Goal: Contribute content

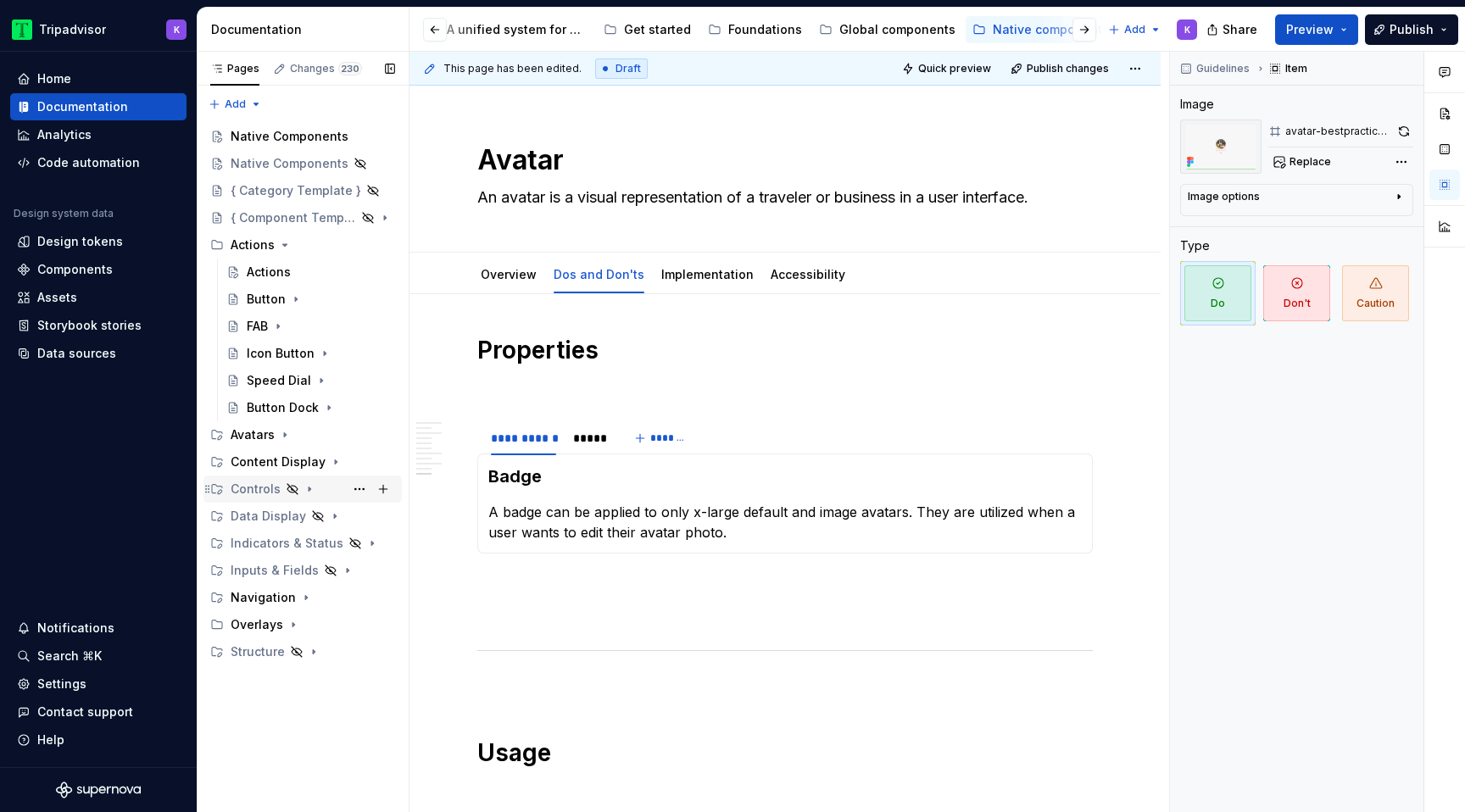
scroll to position [2134, 0]
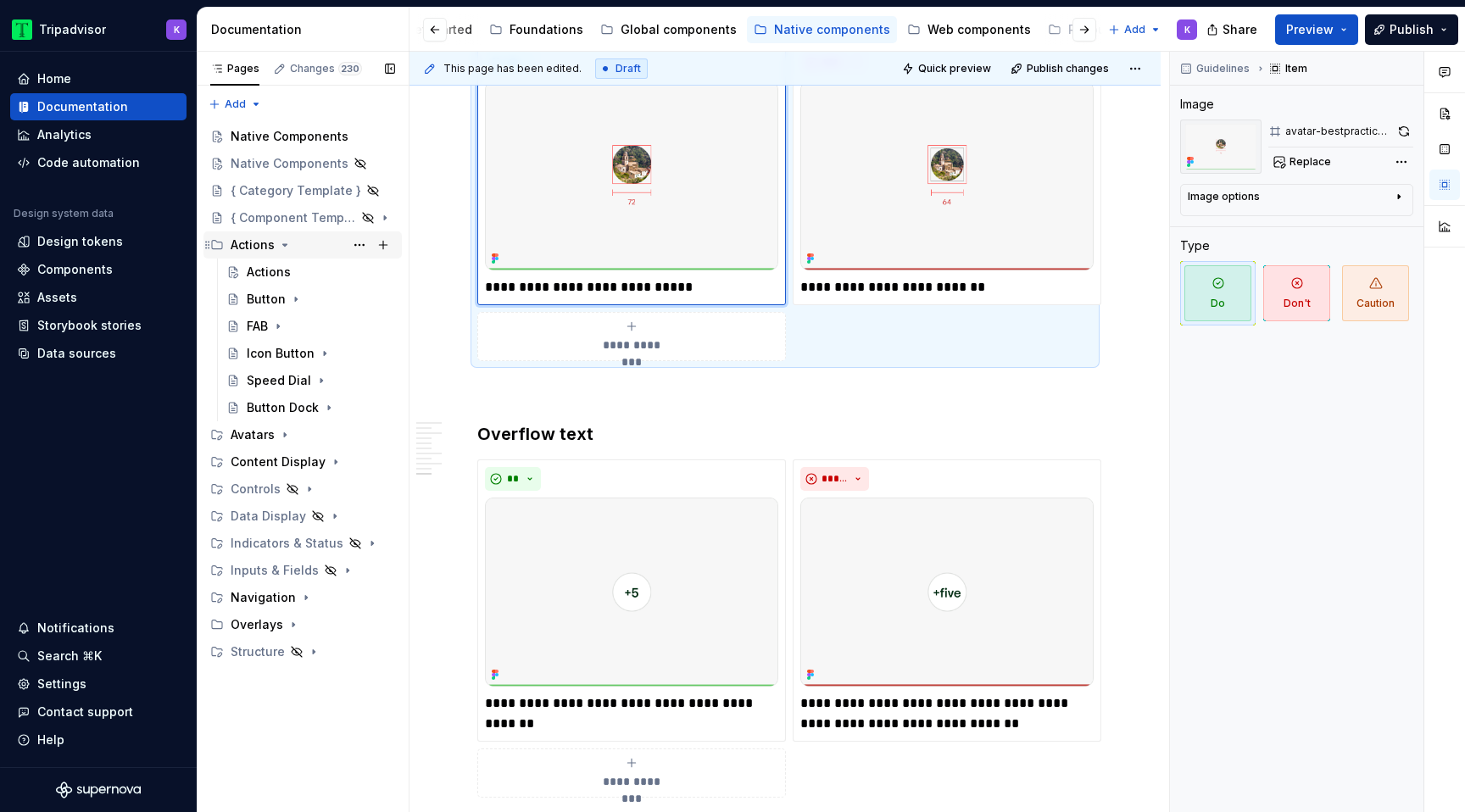
click at [287, 245] on icon "Page tree" at bounding box center [285, 245] width 14 height 14
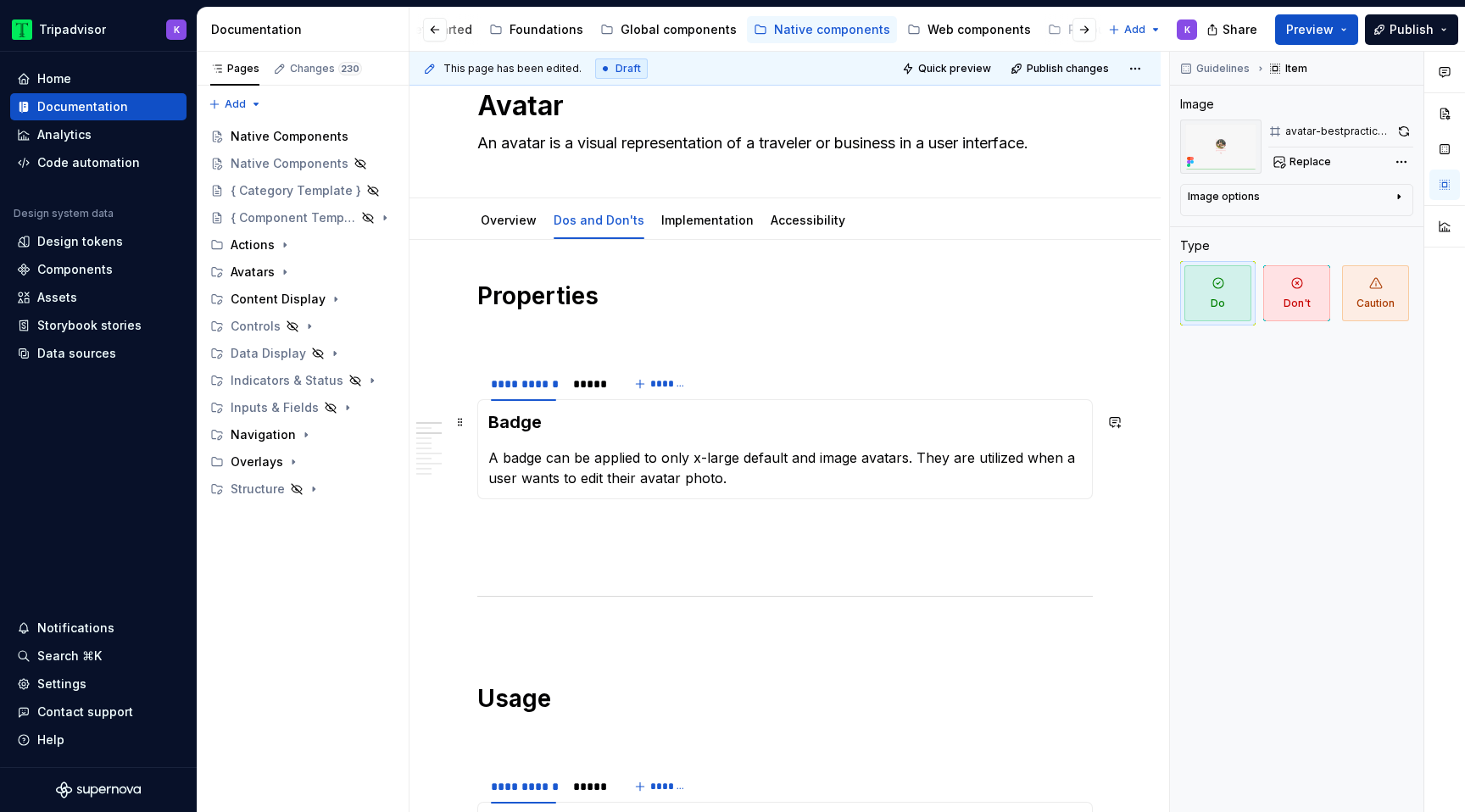
scroll to position [0, 0]
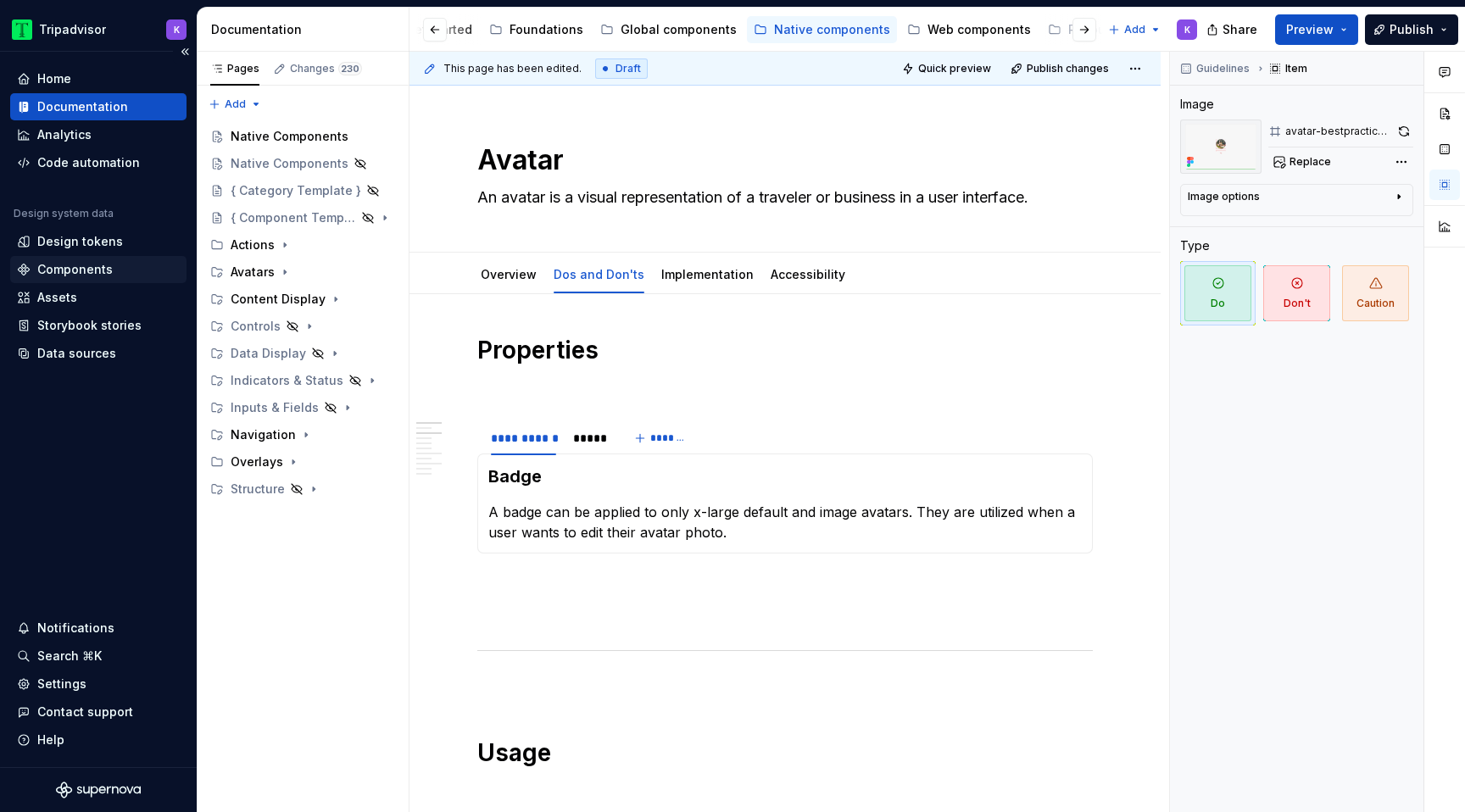
click at [85, 267] on div "Components" at bounding box center [75, 270] width 75 height 17
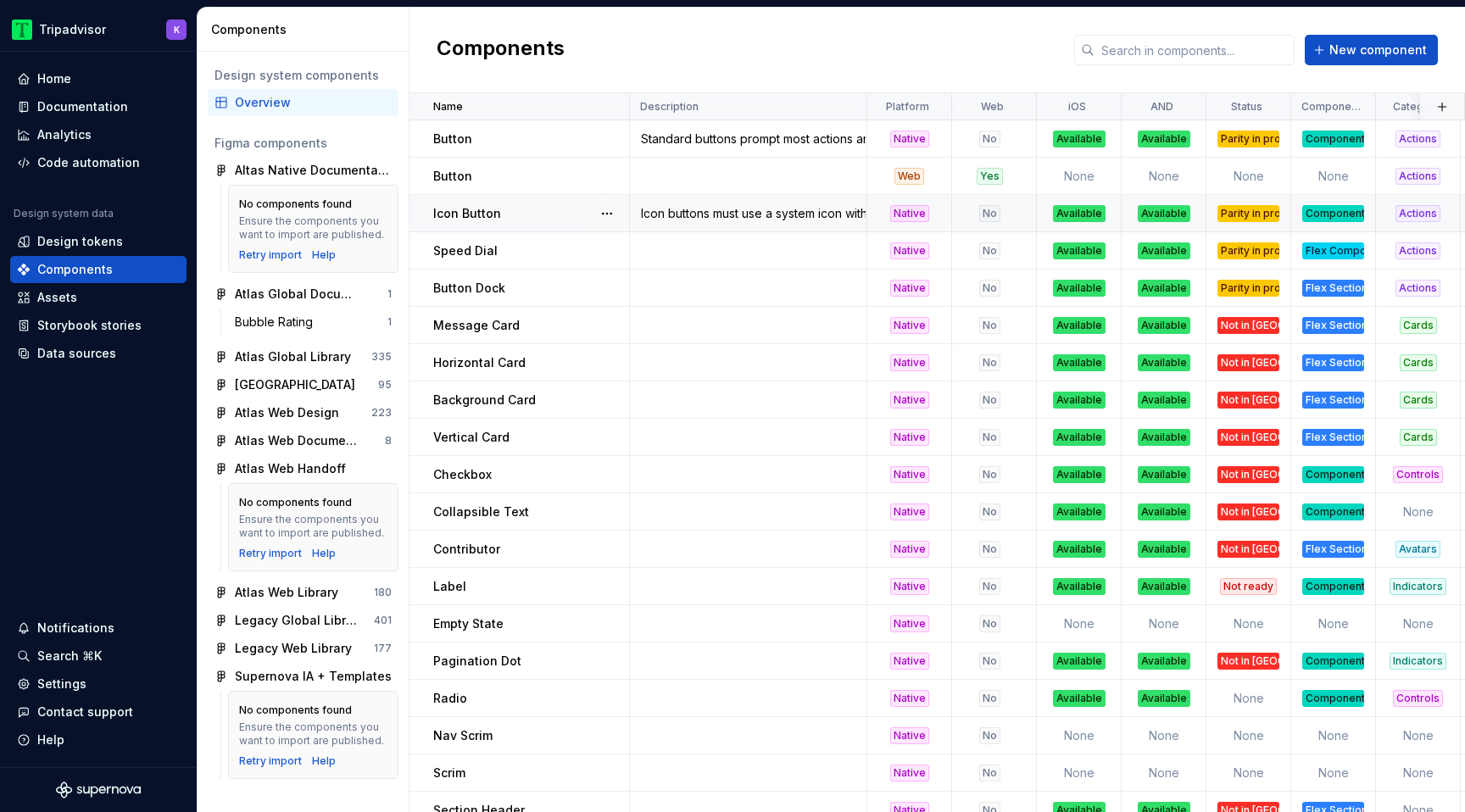
click at [801, 217] on div "Icon buttons must use a system icon with a clear meaning. The meaning of the ic…" at bounding box center [748, 214] width 235 height 17
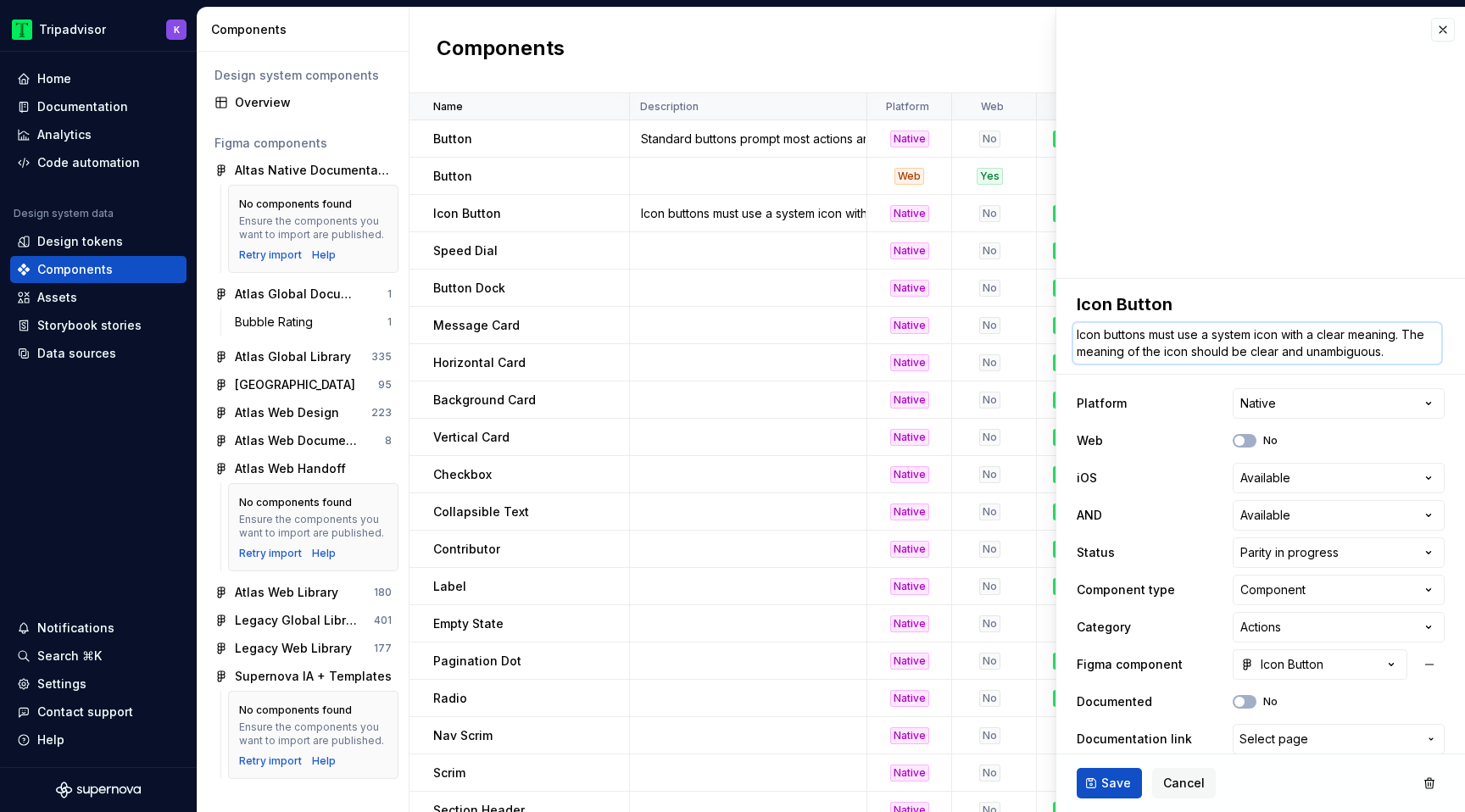
drag, startPoint x: 1396, startPoint y: 353, endPoint x: 1464, endPoint y: 381, distance: 73.5
click at [1464, 381] on div "**********" at bounding box center [1260, 542] width 408 height 526
type textarea "*"
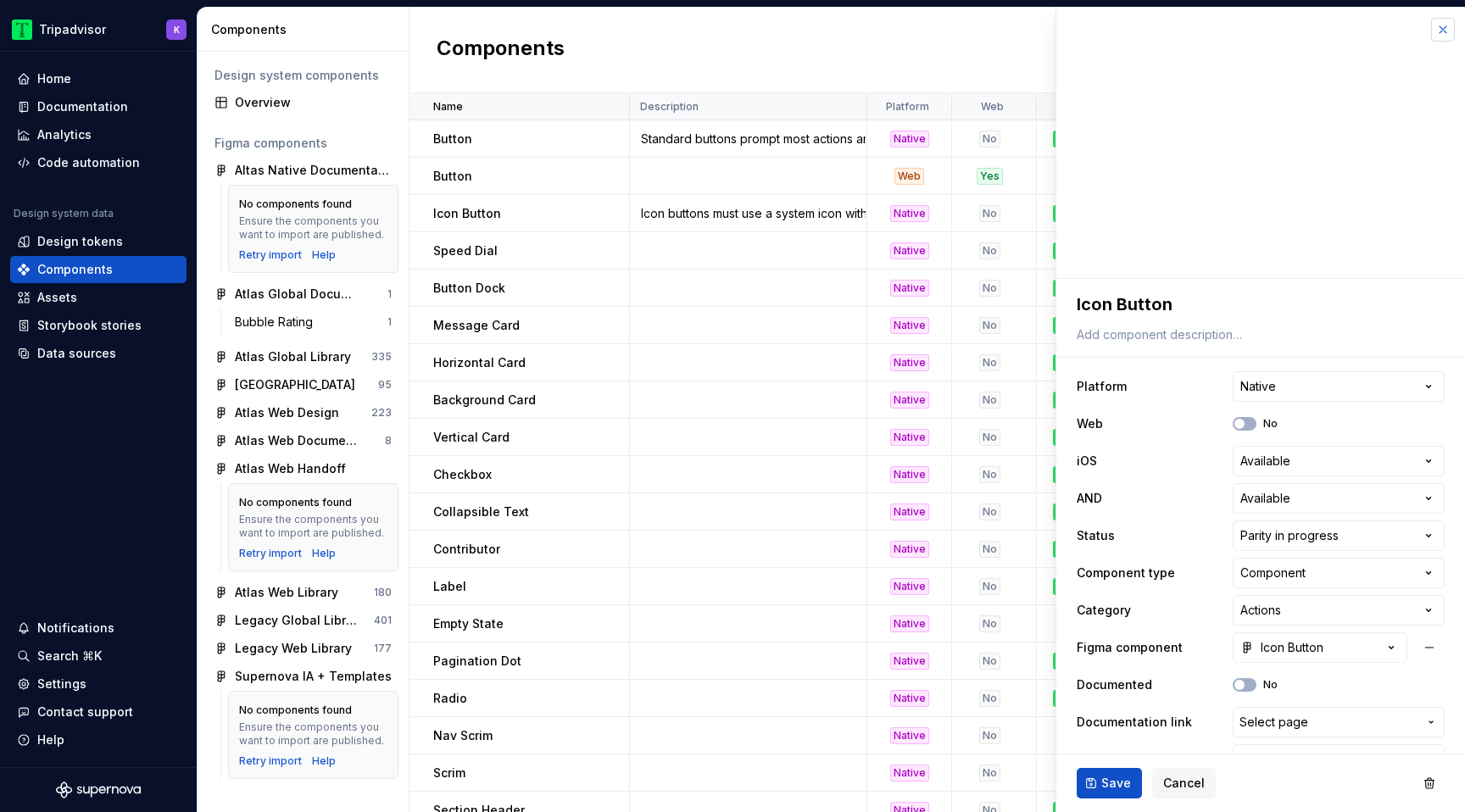
click at [1449, 33] on button "button" at bounding box center [1442, 29] width 23 height 23
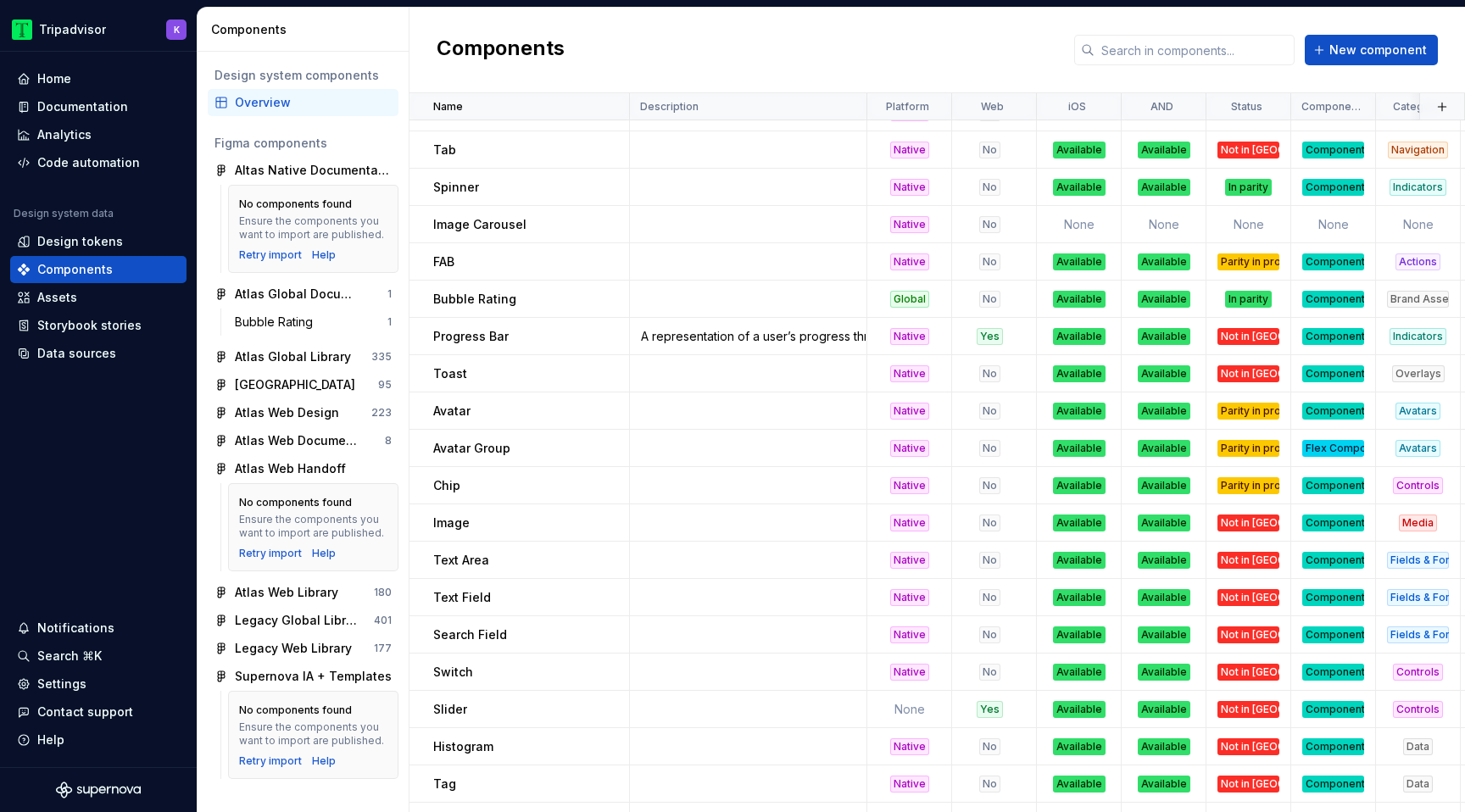
scroll to position [960, 0]
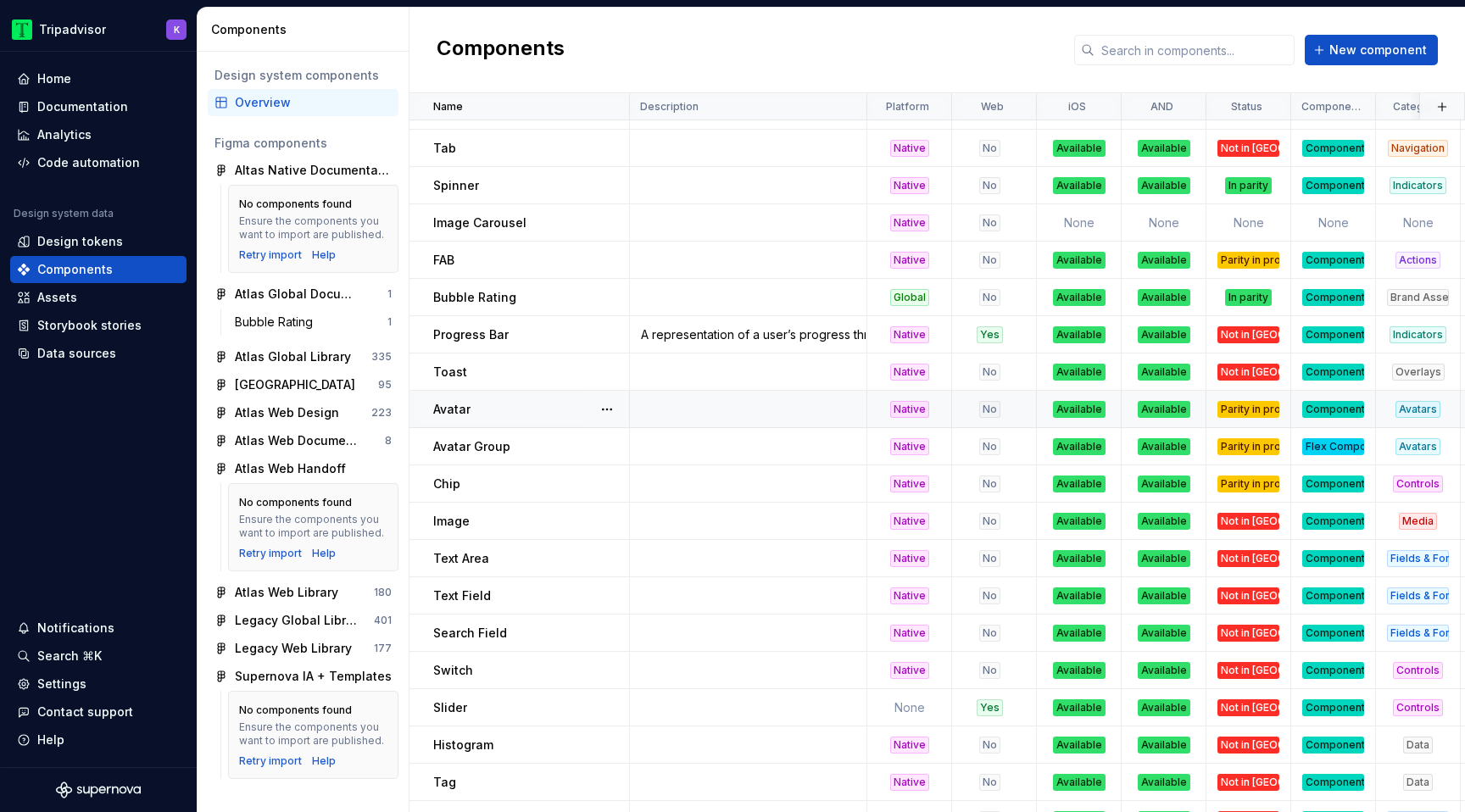
click at [551, 417] on div "Avatar" at bounding box center [531, 410] width 195 height 17
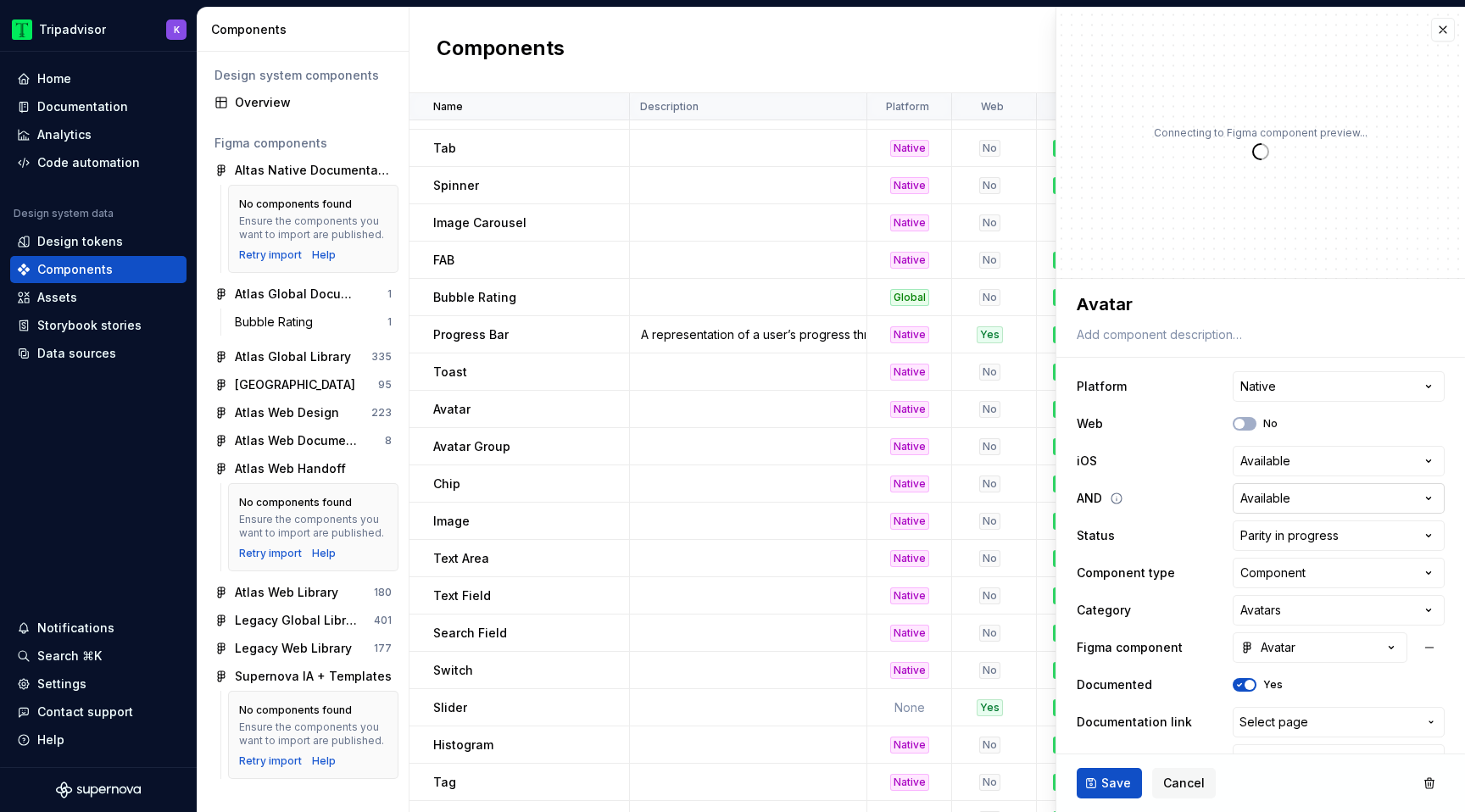
type textarea "*"
click at [1287, 548] on html "Tripadvisor K Home Documentation Analytics Code automation Design system data D…" at bounding box center [732, 406] width 1465 height 812
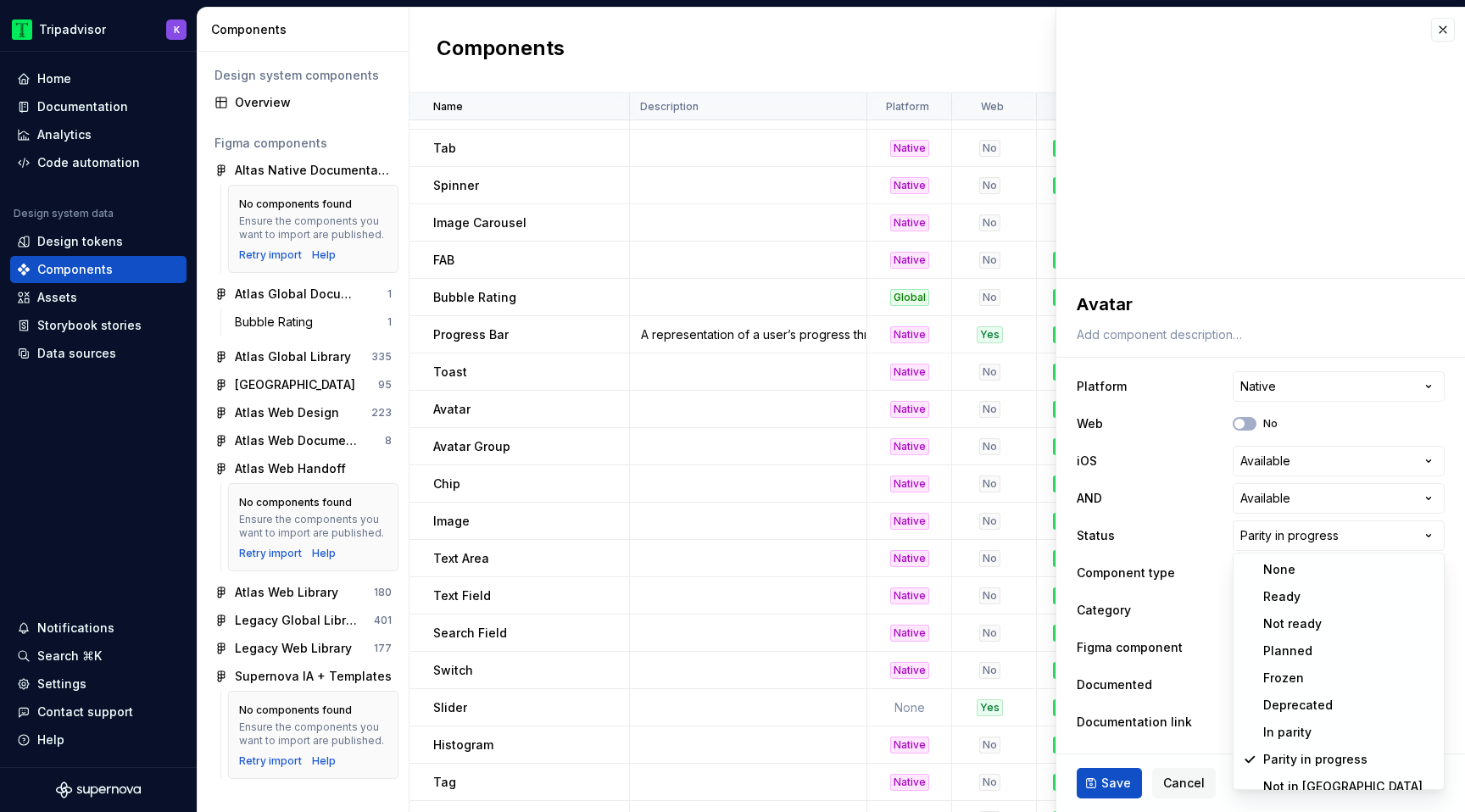
select select "**********"
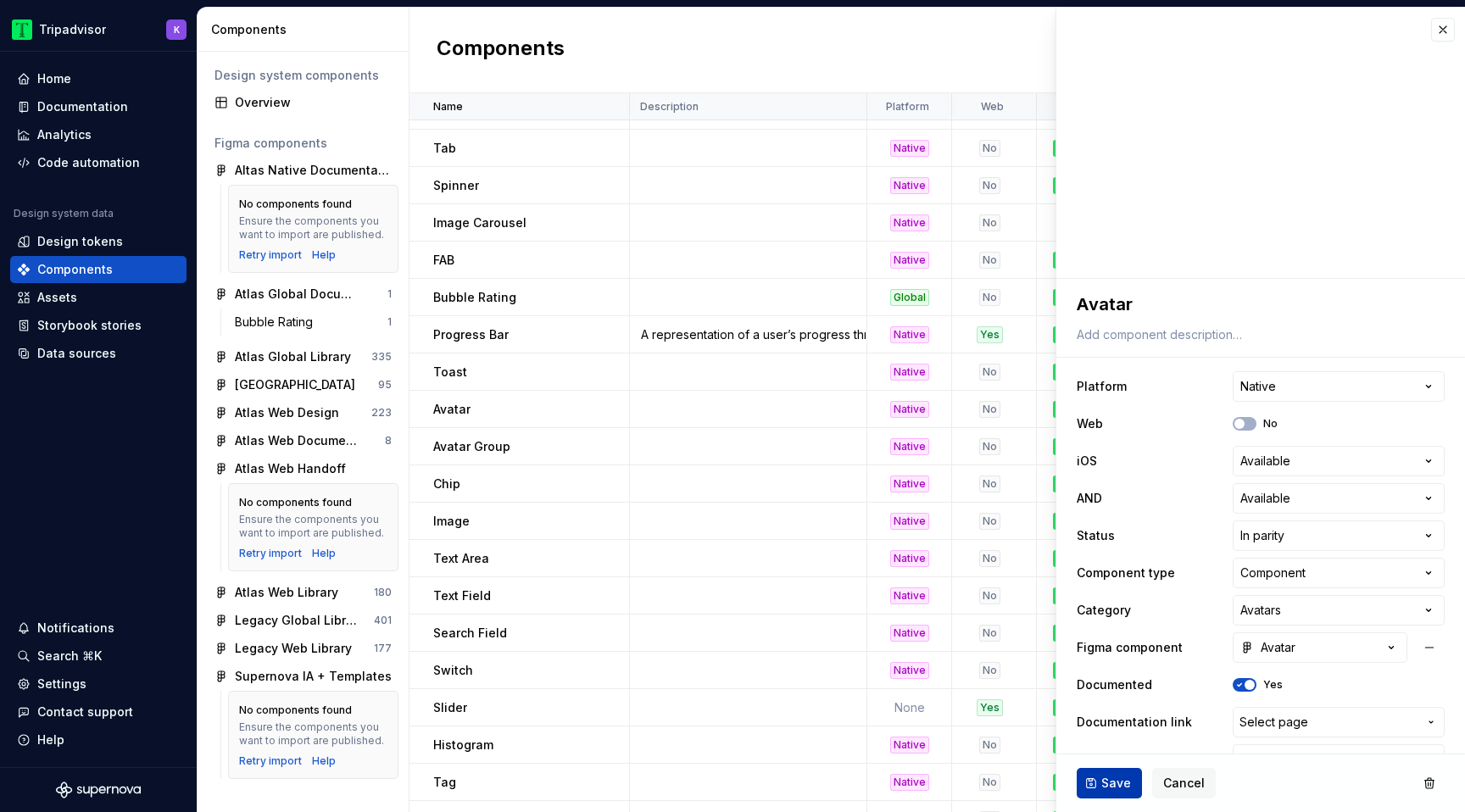
click at [1117, 786] on span "Save" at bounding box center [1117, 783] width 29 height 17
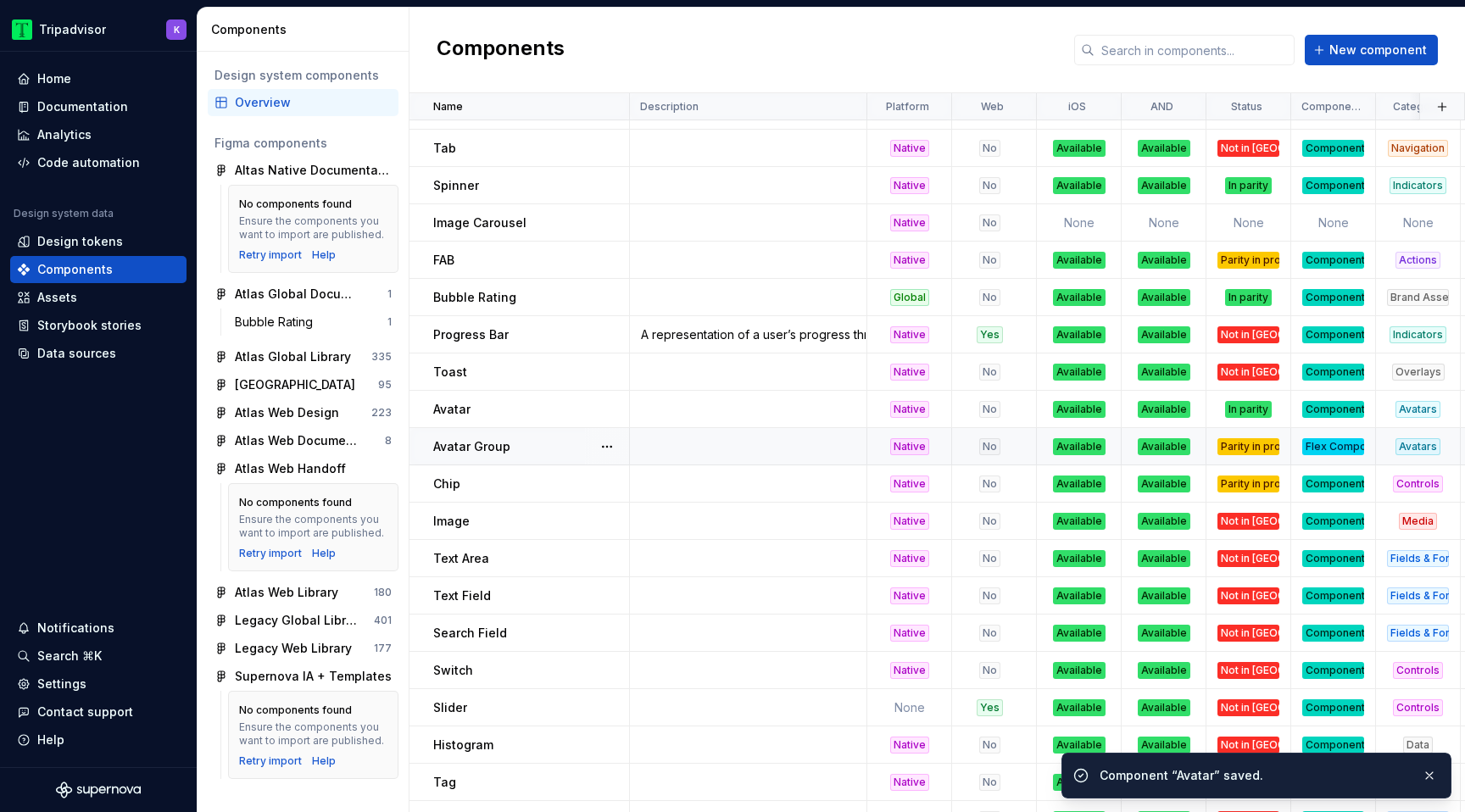
click at [1251, 447] on div "Parity in progress" at bounding box center [1248, 447] width 62 height 17
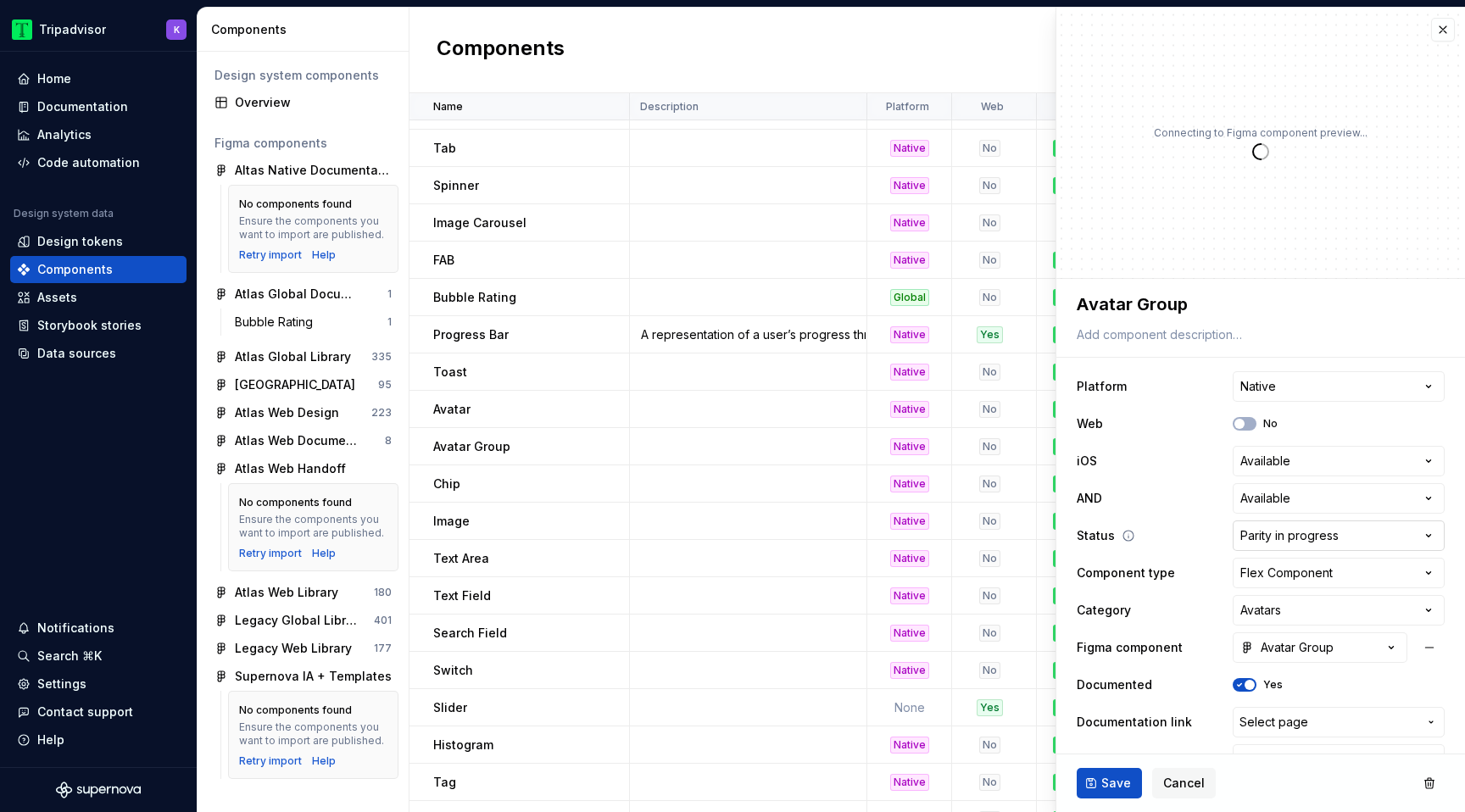
type textarea "*"
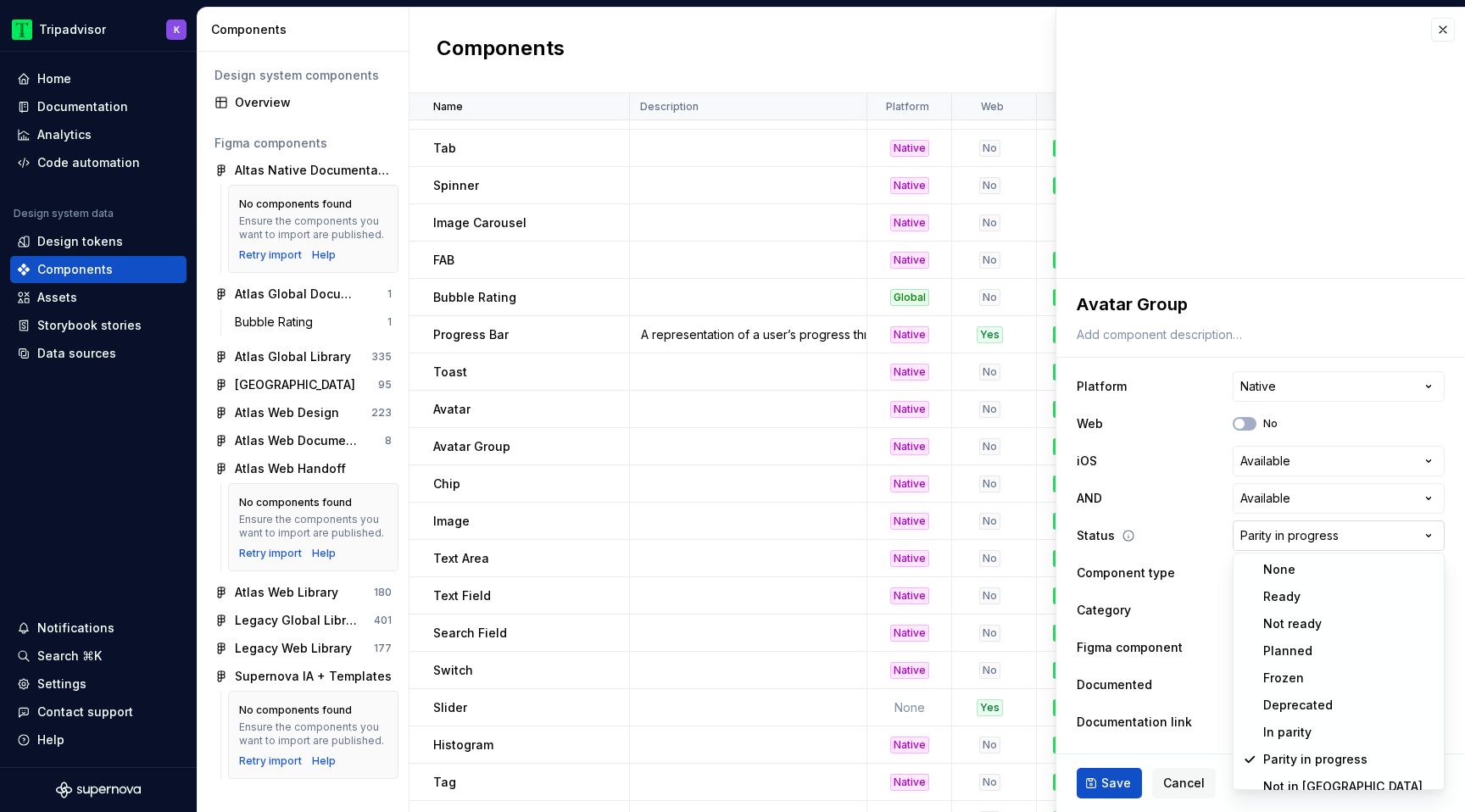
click at [1285, 537] on html "Tripadvisor K Home Documentation Analytics Code automation Design system data D…" at bounding box center [732, 406] width 1465 height 812
select select "**********"
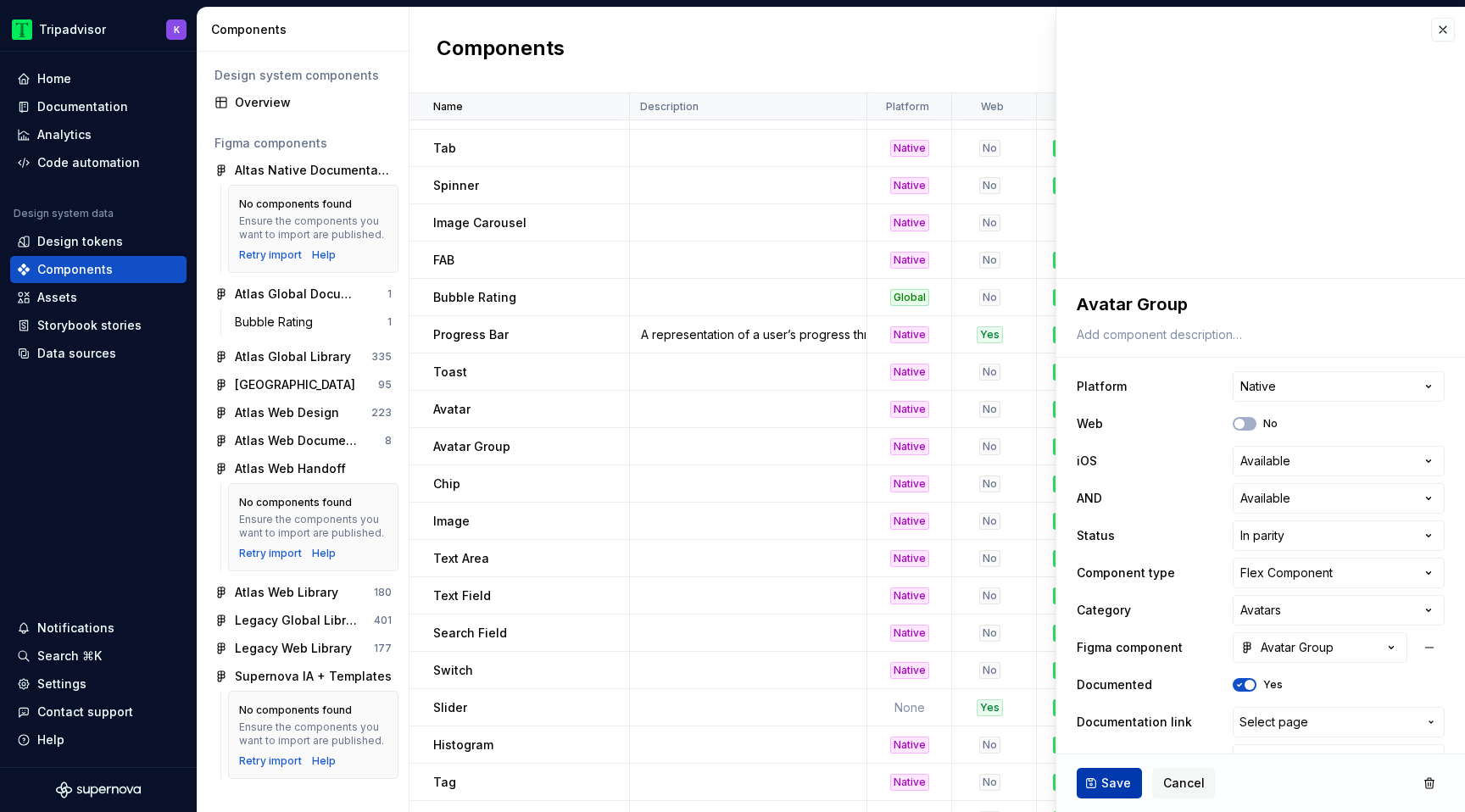
click at [1114, 789] on span "Save" at bounding box center [1117, 783] width 29 height 17
type textarea "*"
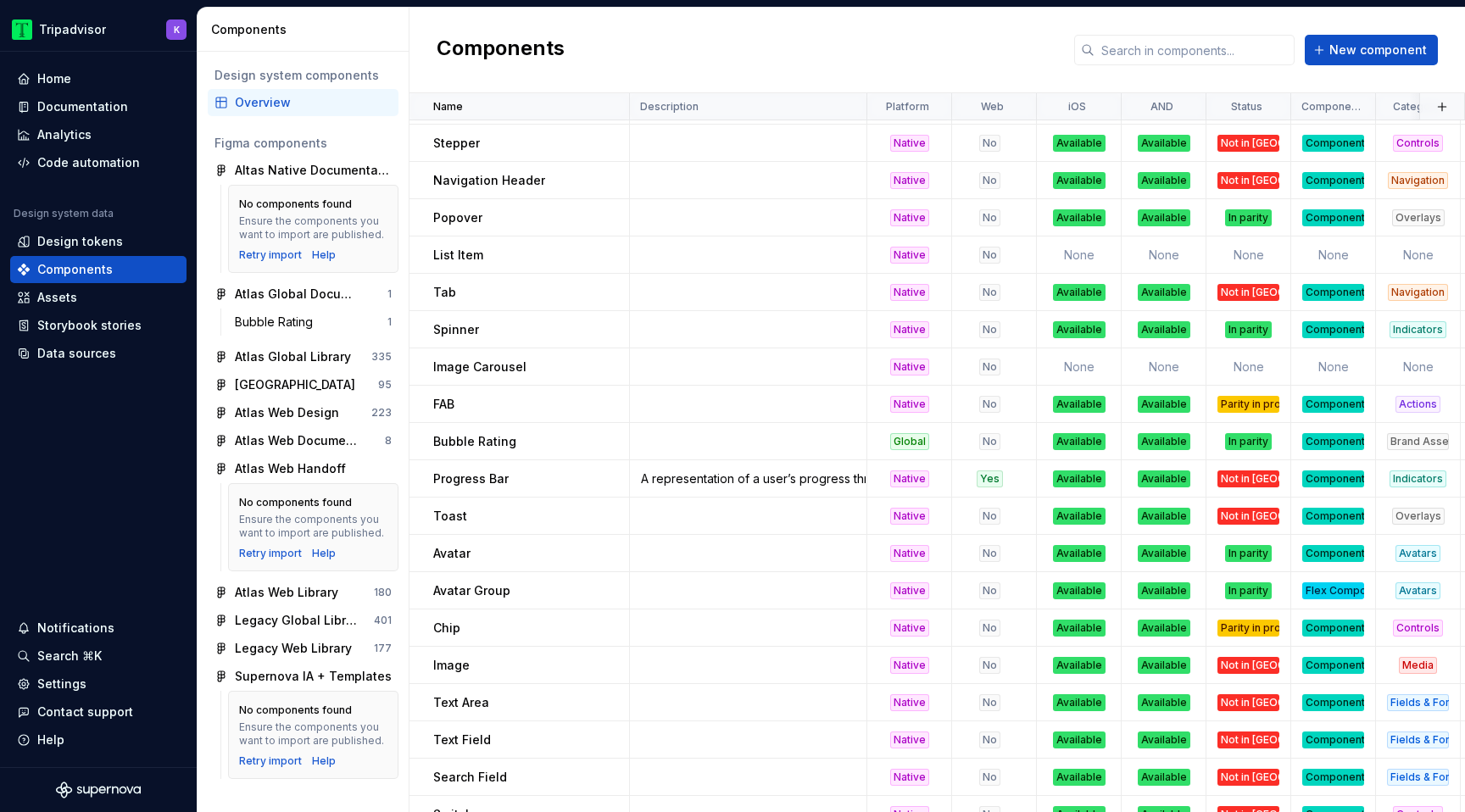
scroll to position [987, 0]
